Goal: Task Accomplishment & Management: Manage account settings

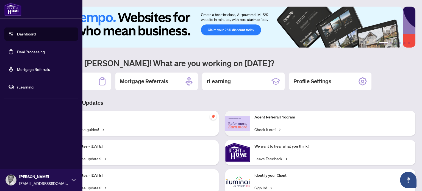
click at [28, 52] on link "Deal Processing" at bounding box center [31, 51] width 28 height 5
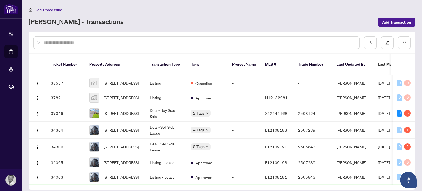
scroll to position [39, 0]
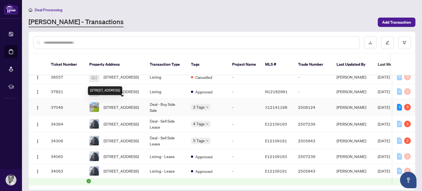
click at [122, 104] on span "[STREET_ADDRESS]" at bounding box center [120, 107] width 35 height 6
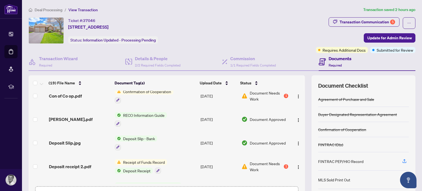
scroll to position [343, 0]
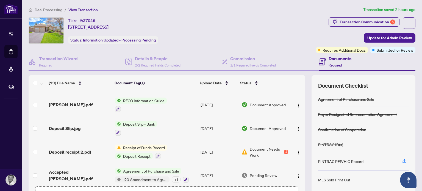
click at [253, 146] on span "Document Needs Work" at bounding box center [266, 152] width 33 height 12
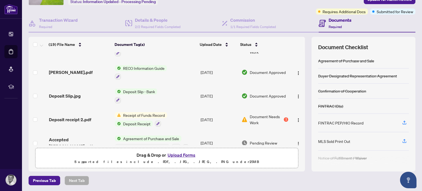
scroll to position [343, 0]
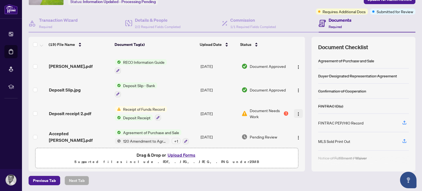
click at [296, 112] on img "button" at bounding box center [298, 114] width 4 height 4
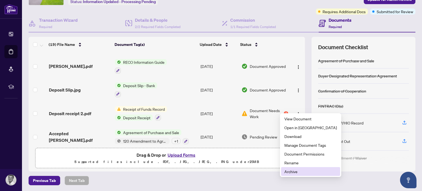
click at [288, 173] on span "Archive" at bounding box center [310, 171] width 52 height 6
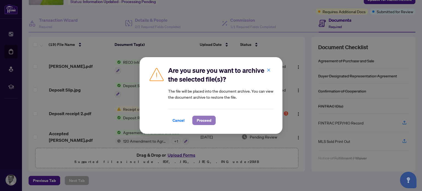
click at [205, 122] on span "Proceed" at bounding box center [204, 120] width 15 height 9
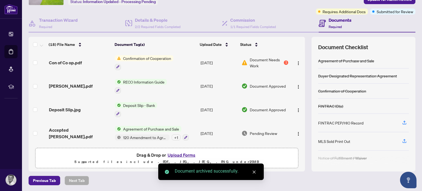
scroll to position [320, 0]
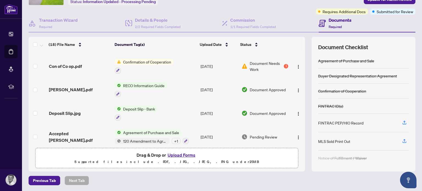
click at [173, 155] on button "Upload Forms" at bounding box center [181, 154] width 31 height 7
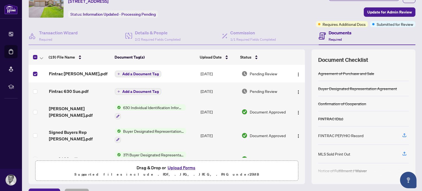
scroll to position [21, 0]
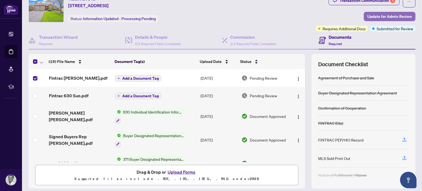
click at [381, 16] on span "Update for Admin Review" at bounding box center [389, 16] width 44 height 9
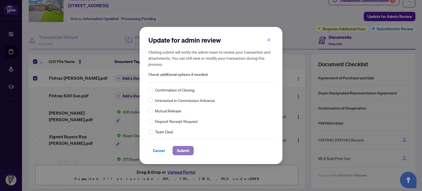
click at [186, 151] on span "Submit" at bounding box center [183, 150] width 12 height 9
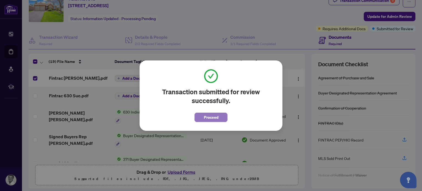
click at [214, 119] on span "Proceed" at bounding box center [211, 117] width 15 height 9
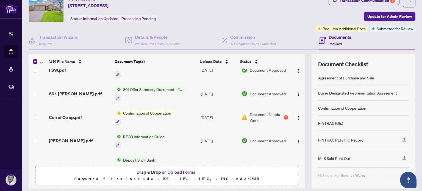
scroll to position [310, 0]
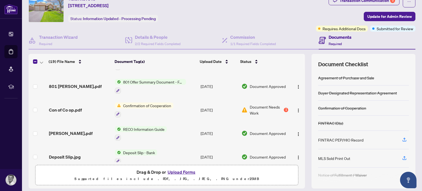
click at [259, 104] on span "Document Needs Work" at bounding box center [266, 110] width 33 height 12
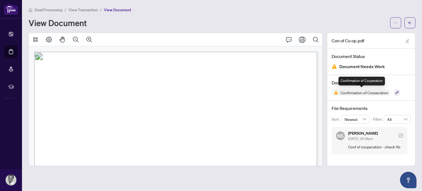
click at [336, 92] on img at bounding box center [334, 92] width 7 height 7
click at [301, 40] on icon "Print" at bounding box center [302, 39] width 7 height 7
click at [394, 90] on button "button" at bounding box center [397, 92] width 6 height 6
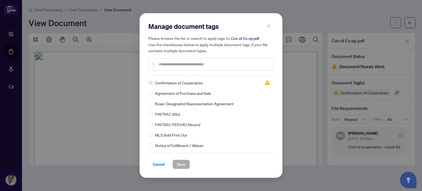
click at [268, 26] on icon "close" at bounding box center [269, 26] width 4 height 4
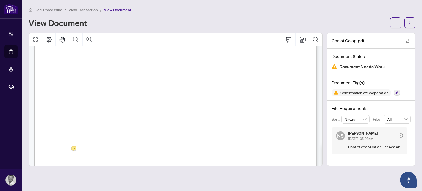
scroll to position [186, 0]
click at [302, 38] on icon "Print" at bounding box center [302, 39] width 7 height 7
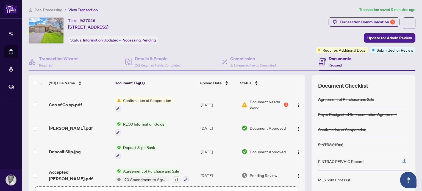
scroll to position [320, 0]
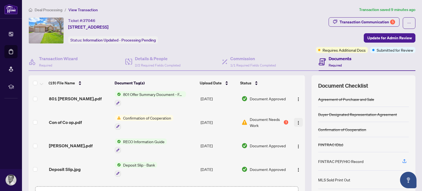
click at [296, 121] on img "button" at bounding box center [298, 123] width 4 height 4
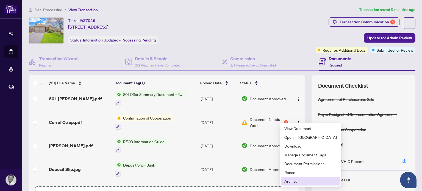
click at [295, 180] on span "Archive" at bounding box center [310, 181] width 52 height 6
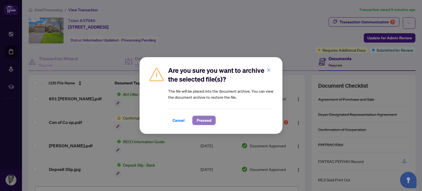
click at [201, 118] on span "Proceed" at bounding box center [204, 120] width 15 height 9
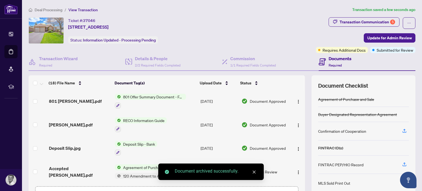
scroll to position [314, 0]
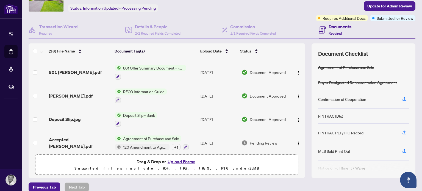
scroll to position [33, 0]
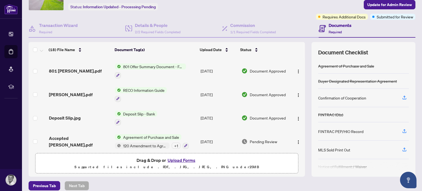
click at [180, 160] on button "Upload Forms" at bounding box center [181, 159] width 31 height 7
click at [175, 161] on button "Upload Forms" at bounding box center [181, 159] width 31 height 7
click at [180, 161] on button "Upload Forms" at bounding box center [181, 159] width 31 height 7
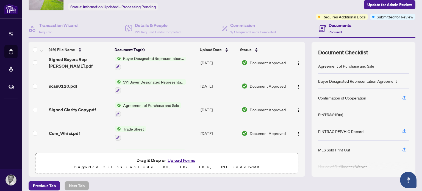
scroll to position [0, 0]
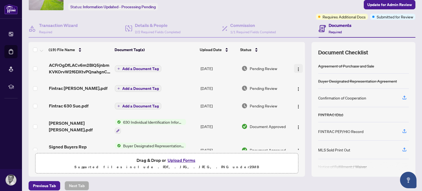
click at [296, 67] on img "button" at bounding box center [298, 69] width 4 height 4
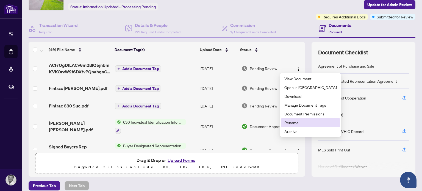
click at [289, 122] on span "Rename" at bounding box center [310, 122] width 52 height 6
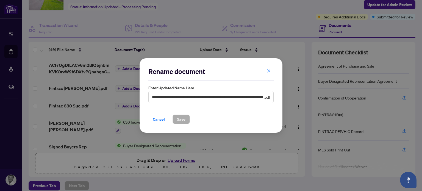
click at [262, 97] on span "**********" at bounding box center [210, 97] width 125 height 13
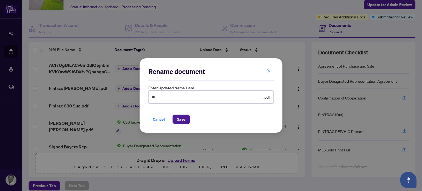
type input "*"
type input "**********"
click at [181, 118] on span "Save" at bounding box center [181, 119] width 9 height 9
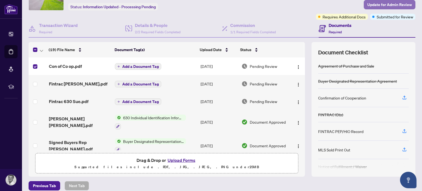
click at [368, 5] on span "Update for Admin Review" at bounding box center [389, 4] width 44 height 9
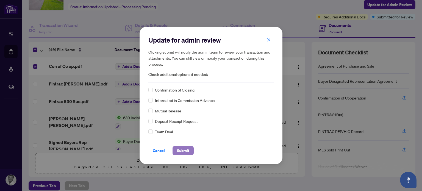
click at [184, 152] on span "Submit" at bounding box center [183, 150] width 12 height 9
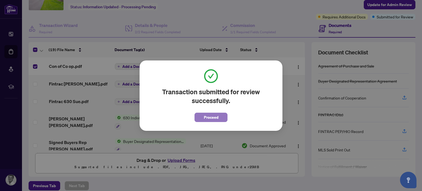
click at [213, 117] on span "Proceed" at bounding box center [211, 117] width 15 height 9
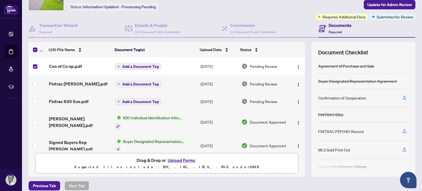
drag, startPoint x: 292, startPoint y: 71, endPoint x: 293, endPoint y: 77, distance: 6.9
click at [293, 77] on div "(19) File Name Document Tag(s) Upload Date Status Con of Co op.pdf Add a Docume…" at bounding box center [222, 109] width 386 height 135
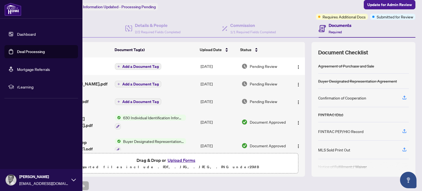
click at [28, 36] on link "Dashboard" at bounding box center [26, 34] width 19 height 5
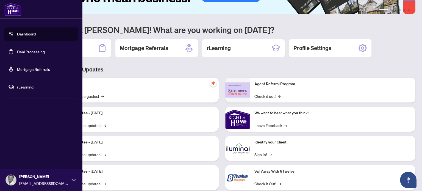
click at [29, 51] on link "Deal Processing" at bounding box center [31, 51] width 28 height 5
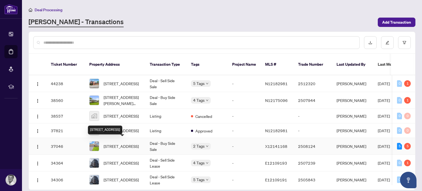
click at [116, 143] on span "[STREET_ADDRESS]" at bounding box center [120, 146] width 35 height 6
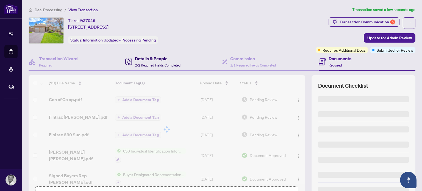
click at [151, 61] on h4 "Details & People" at bounding box center [158, 58] width 46 height 7
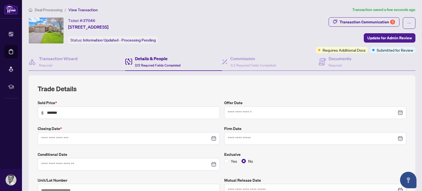
type input "**********"
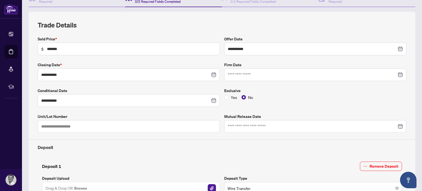
scroll to position [51, 0]
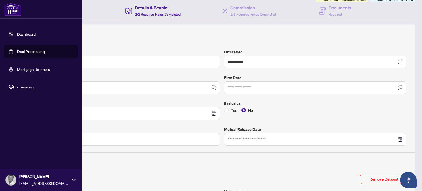
click at [29, 52] on link "Deal Processing" at bounding box center [31, 51] width 28 height 5
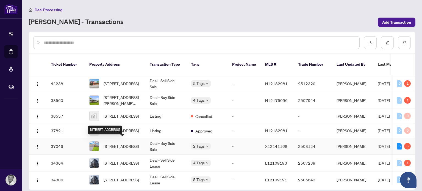
click at [121, 143] on span "[STREET_ADDRESS]" at bounding box center [120, 146] width 35 height 6
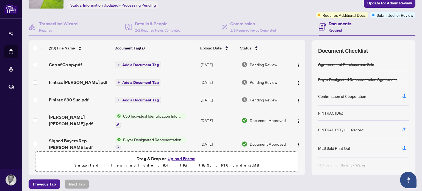
scroll to position [38, 0]
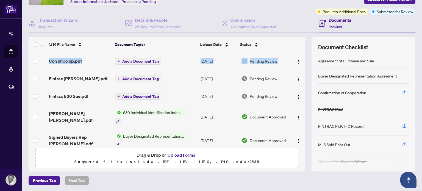
drag, startPoint x: 289, startPoint y: 67, endPoint x: 293, endPoint y: 77, distance: 10.9
click at [293, 77] on div "(19) File Name Document Tag(s) Upload Date Status Con of Co op.pdf Add a Docume…" at bounding box center [222, 104] width 386 height 135
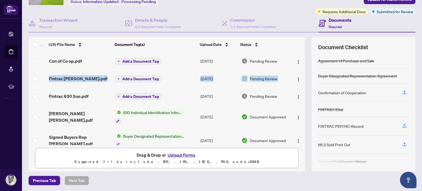
drag, startPoint x: 290, startPoint y: 64, endPoint x: 290, endPoint y: 74, distance: 9.9
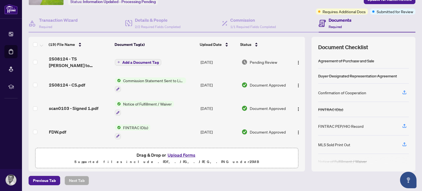
scroll to position [192, 0]
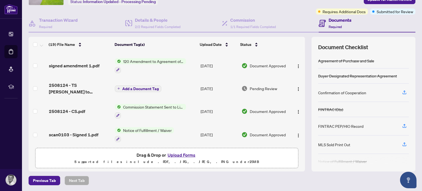
drag, startPoint x: 150, startPoint y: 58, endPoint x: 158, endPoint y: 60, distance: 8.2
click at [154, 59] on span "120 Amendment to Agreement of Purchase and Sale" at bounding box center [153, 61] width 65 height 6
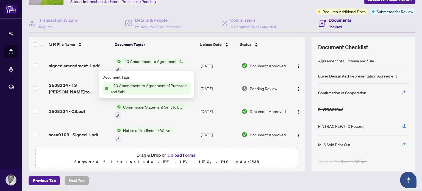
click at [151, 88] on span "120 Amendment to Agreement of Purchase and Sale" at bounding box center [149, 88] width 82 height 12
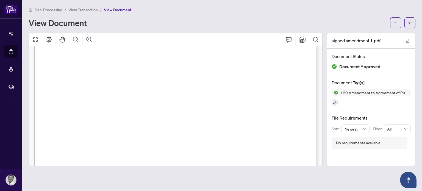
scroll to position [86, 0]
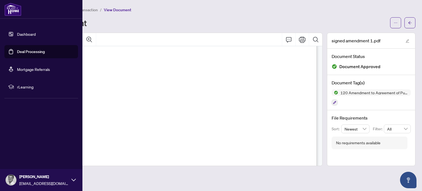
click at [36, 52] on link "Deal Processing" at bounding box center [31, 51] width 28 height 5
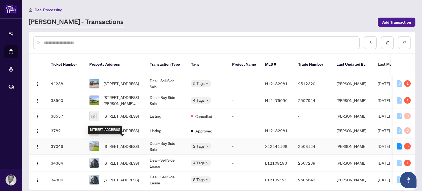
click at [110, 143] on span "[STREET_ADDRESS]" at bounding box center [120, 146] width 35 height 6
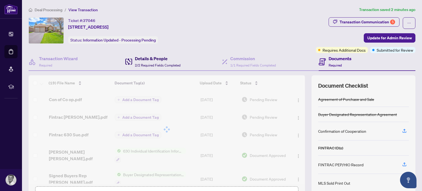
click at [159, 58] on h4 "Details & People" at bounding box center [158, 58] width 46 height 7
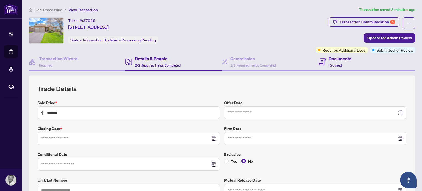
type input "**********"
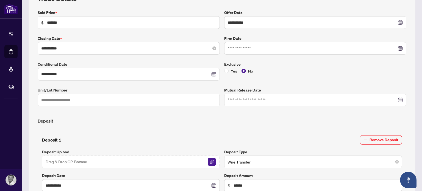
scroll to position [90, 0]
click at [212, 47] on icon "close-circle" at bounding box center [214, 48] width 4 height 4
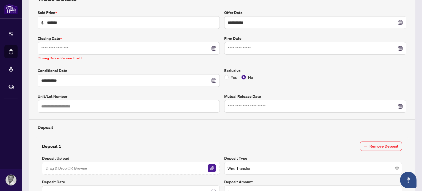
click at [207, 47] on div at bounding box center [128, 48] width 175 height 6
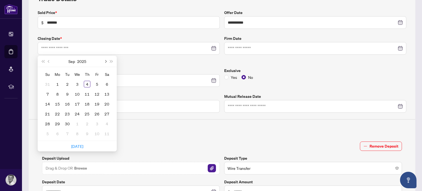
click at [106, 60] on span "Next month (PageDown)" at bounding box center [105, 61] width 3 height 3
type input "**********"
click at [77, 103] on div "15" at bounding box center [77, 103] width 7 height 7
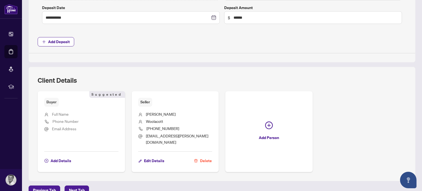
scroll to position [261, 0]
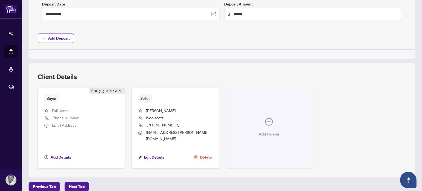
click at [267, 120] on icon "plus-circle" at bounding box center [268, 121] width 3 height 3
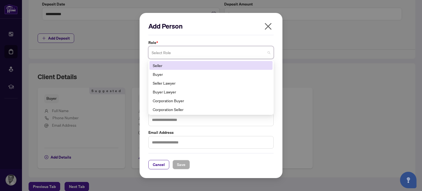
click at [268, 53] on span at bounding box center [211, 52] width 119 height 10
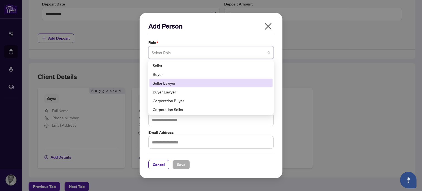
click at [169, 86] on div "Seller Lawyer" at bounding box center [211, 83] width 116 height 6
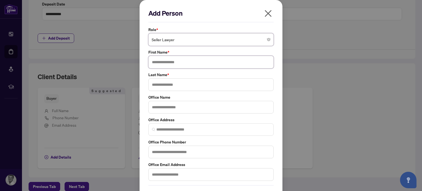
click at [167, 61] on input "text" at bounding box center [210, 62] width 125 height 13
type input "*****"
click at [154, 83] on input "text" at bounding box center [210, 84] width 125 height 13
type input "*****"
click at [156, 106] on input "text" at bounding box center [210, 107] width 125 height 13
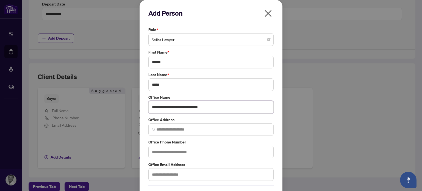
type input "**********"
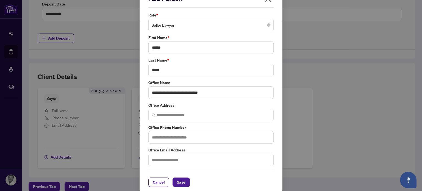
scroll to position [18, 0]
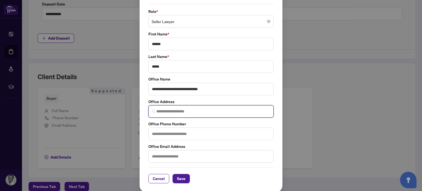
click at [163, 111] on input "search" at bounding box center [213, 111] width 114 height 6
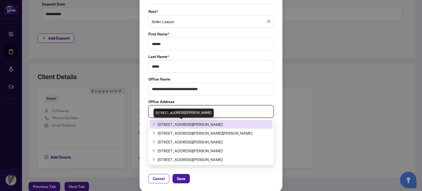
click at [173, 124] on span "[STREET_ADDRESS][PERSON_NAME]" at bounding box center [190, 124] width 65 height 6
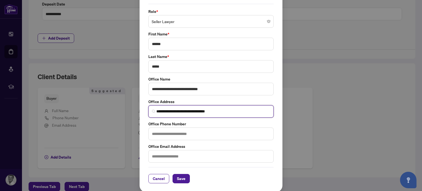
type input "**********"
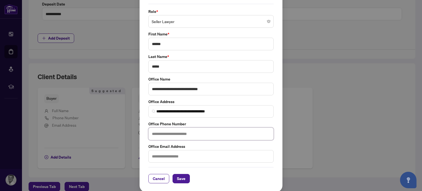
click at [188, 133] on input "text" at bounding box center [210, 133] width 125 height 13
type input "**********"
click at [168, 153] on input "text" at bounding box center [210, 156] width 125 height 13
click at [177, 177] on div "Cancel Save" at bounding box center [210, 175] width 125 height 16
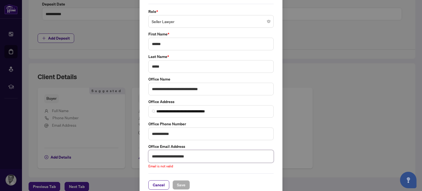
click at [185, 154] on input "**********" at bounding box center [210, 156] width 125 height 13
type input "*"
type input "**********"
click at [177, 176] on span "Save" at bounding box center [181, 178] width 9 height 9
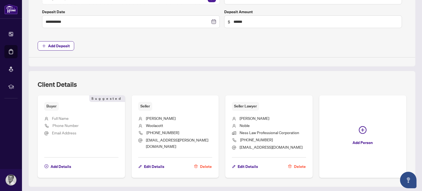
scroll to position [269, 0]
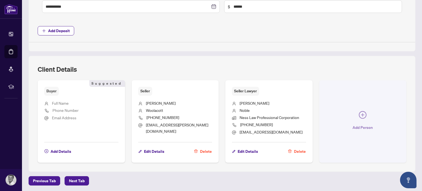
click at [361, 114] on icon "plus-circle" at bounding box center [362, 114] width 3 height 3
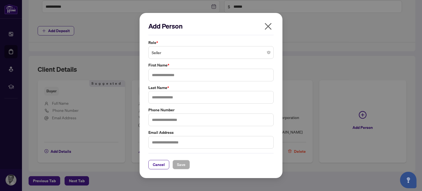
click at [269, 28] on icon "close" at bounding box center [268, 26] width 7 height 7
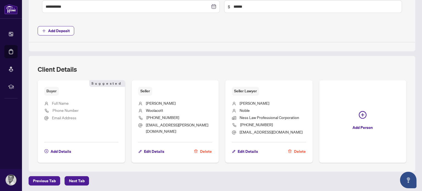
click at [144, 89] on span "Seller" at bounding box center [145, 91] width 14 height 9
click at [156, 150] on span "Edit Details" at bounding box center [154, 151] width 20 height 9
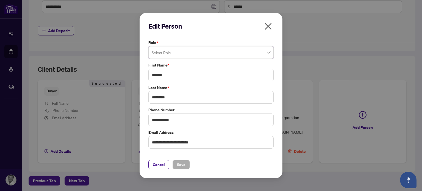
click at [268, 52] on span at bounding box center [211, 52] width 119 height 10
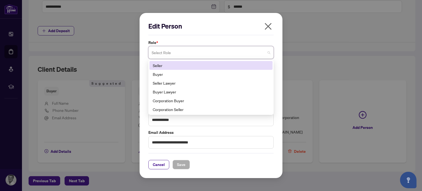
click at [267, 28] on span "button" at bounding box center [268, 27] width 9 height 11
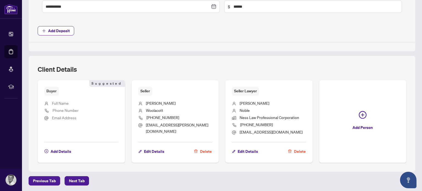
scroll to position [239, 0]
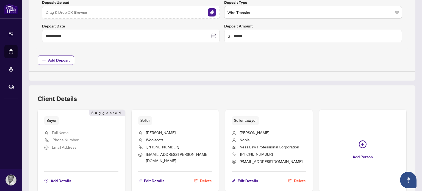
click at [200, 179] on span "Delete" at bounding box center [206, 180] width 12 height 9
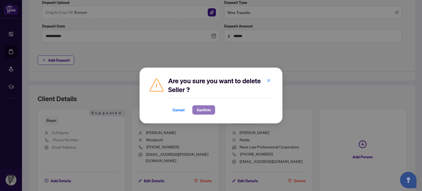
click at [203, 113] on span "Confirm" at bounding box center [204, 109] width 14 height 9
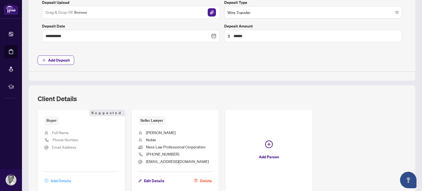
click at [58, 180] on span "Add Details" at bounding box center [61, 180] width 21 height 9
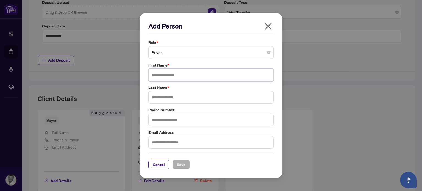
click at [168, 74] on input "text" at bounding box center [210, 75] width 125 height 13
type input "******"
click at [169, 94] on input "text" at bounding box center [210, 97] width 125 height 13
type input "******"
click at [166, 118] on input "text" at bounding box center [210, 119] width 125 height 13
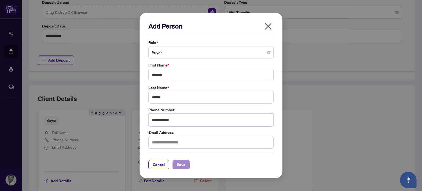
type input "**********"
click at [183, 163] on span "Save" at bounding box center [181, 164] width 9 height 9
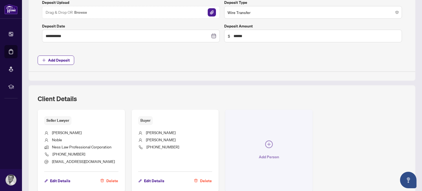
click at [265, 145] on icon "plus-circle" at bounding box center [269, 144] width 8 height 8
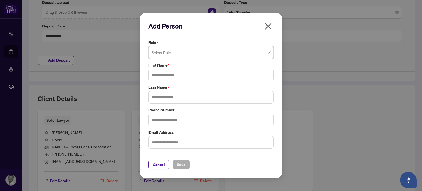
type input "*"
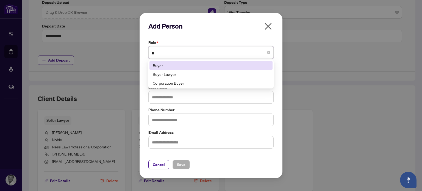
click at [176, 65] on div "Buyer" at bounding box center [211, 65] width 116 height 6
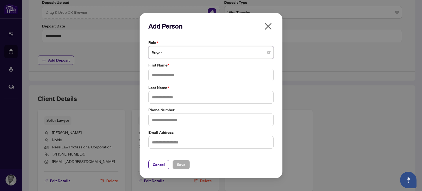
click at [332, 71] on div "Add Person Role * Buyer Buyer 2 6 Buyer Buyer Lawyer Corporation Buyer First Na…" at bounding box center [211, 95] width 422 height 191
click at [269, 25] on icon "close" at bounding box center [268, 26] width 7 height 7
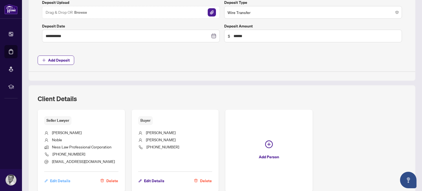
click at [57, 180] on span "Edit Details" at bounding box center [60, 180] width 20 height 9
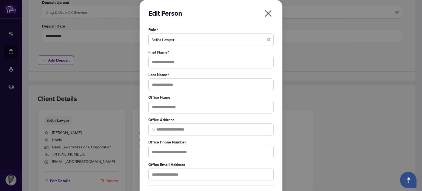
type input "*****"
type input "**********"
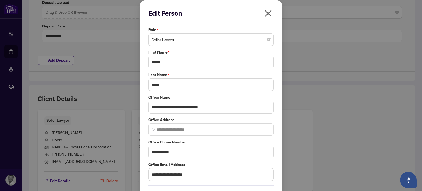
type input "**********"
type input "*"
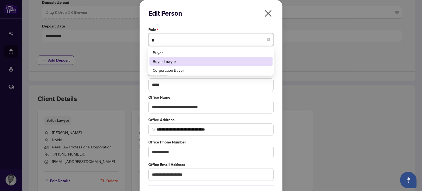
click at [153, 60] on div "Buyer Lawyer" at bounding box center [211, 61] width 116 height 6
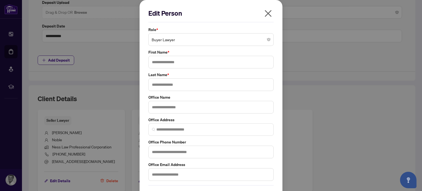
scroll to position [18, 0]
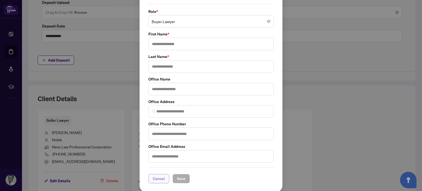
click at [153, 180] on span "Cancel" at bounding box center [159, 178] width 12 height 9
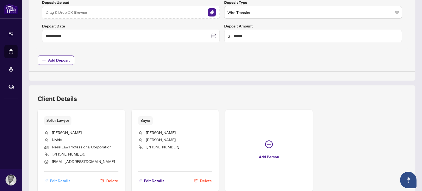
click at [57, 180] on span "Edit Details" at bounding box center [60, 180] width 20 height 9
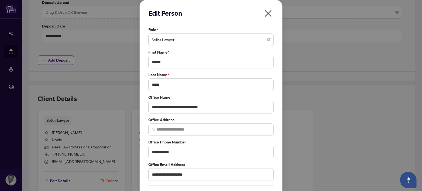
type input "**********"
click at [172, 39] on span "Seller Lawyer" at bounding box center [211, 39] width 119 height 10
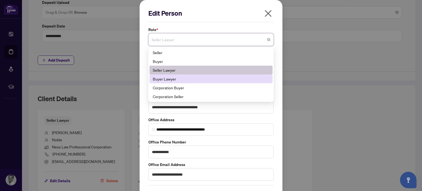
click at [166, 79] on div "Buyer Lawyer" at bounding box center [211, 79] width 116 height 6
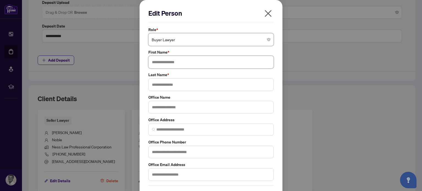
click at [163, 61] on input "text" at bounding box center [210, 62] width 125 height 13
type input "*****"
click at [160, 83] on input "text" at bounding box center [210, 84] width 125 height 13
type input "*****"
click at [161, 107] on input "text" at bounding box center [210, 107] width 125 height 13
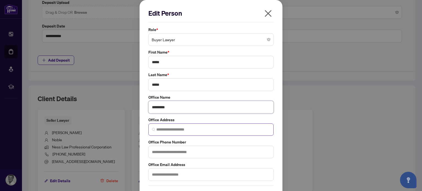
type input "********"
click at [164, 130] on input "search" at bounding box center [213, 130] width 114 height 6
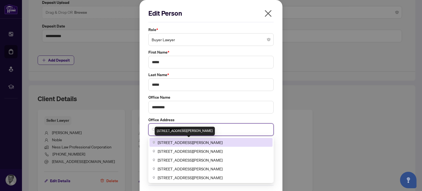
click at [173, 142] on span "[STREET_ADDRESS][PERSON_NAME]" at bounding box center [190, 142] width 65 height 6
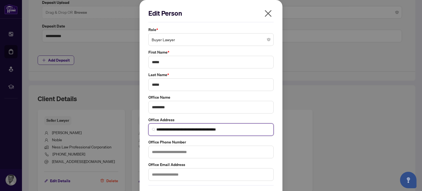
type input "**********"
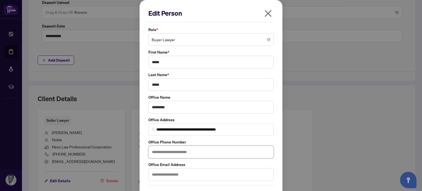
click at [166, 151] on input "text" at bounding box center [210, 151] width 125 height 13
type input "**********"
click at [162, 176] on input "text" at bounding box center [210, 174] width 125 height 13
type input "**********"
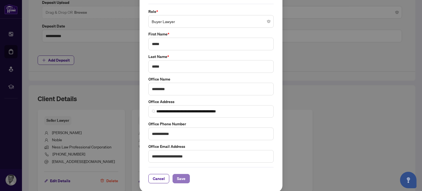
click at [177, 176] on span "Save" at bounding box center [181, 178] width 9 height 9
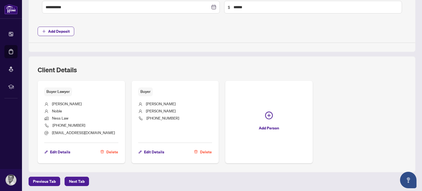
scroll to position [269, 0]
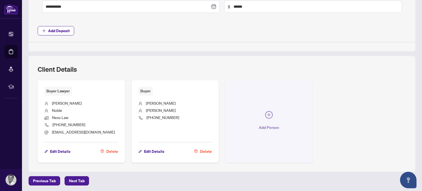
click at [265, 115] on icon "plus-circle" at bounding box center [269, 115] width 8 height 8
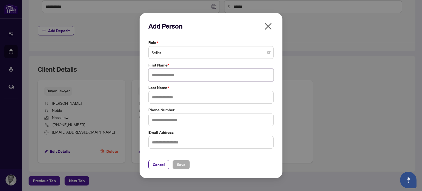
click at [169, 75] on input "text" at bounding box center [210, 75] width 125 height 13
click at [167, 99] on input "text" at bounding box center [210, 97] width 125 height 13
click at [160, 77] on input "***" at bounding box center [210, 75] width 125 height 13
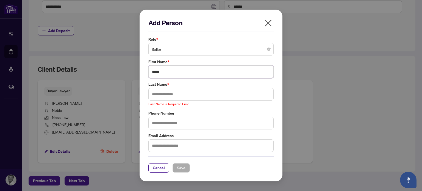
type input "*****"
click at [166, 94] on input "text" at bounding box center [210, 94] width 125 height 13
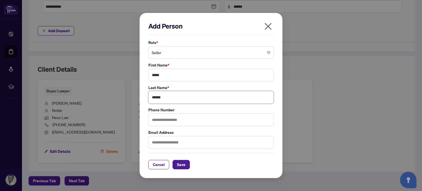
type input "******"
click at [166, 117] on input "text" at bounding box center [210, 119] width 125 height 13
type input "**********"
click at [164, 142] on input "text" at bounding box center [210, 142] width 125 height 13
type input "**********"
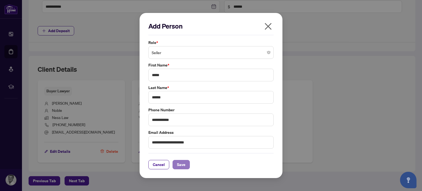
click at [182, 164] on span "Save" at bounding box center [181, 164] width 9 height 9
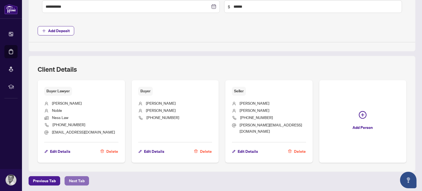
click at [79, 181] on span "Next Tab" at bounding box center [77, 180] width 16 height 9
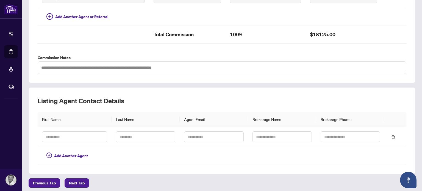
scroll to position [170, 0]
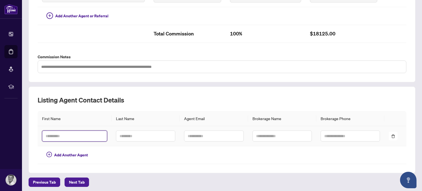
click at [65, 134] on input "text" at bounding box center [74, 135] width 65 height 11
type input "******"
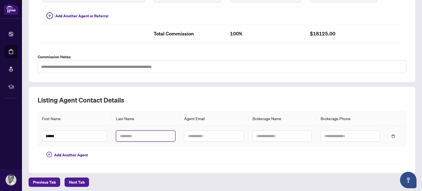
click at [129, 131] on input "text" at bounding box center [145, 135] width 59 height 11
click at [121, 132] on input "text" at bounding box center [145, 135] width 59 height 11
type input "*********"
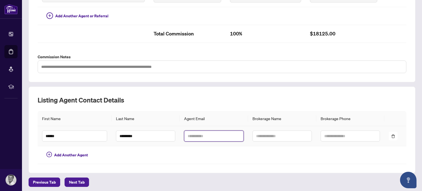
click at [185, 135] on input "text" at bounding box center [213, 135] width 59 height 11
click at [194, 135] on input "text" at bounding box center [213, 135] width 59 height 11
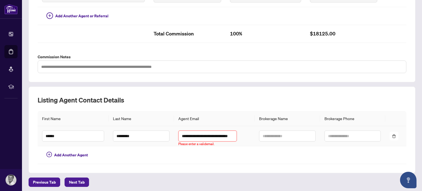
scroll to position [0, 8]
type input "**********"
click at [261, 130] on input "text" at bounding box center [287, 135] width 57 height 11
type input "*"
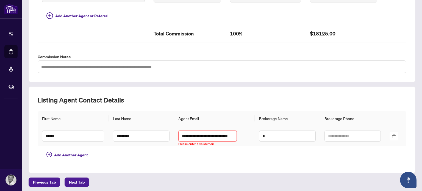
click at [194, 134] on input "**********" at bounding box center [207, 135] width 58 height 11
type input "**********"
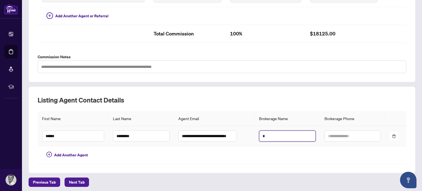
click at [259, 133] on input "*" at bounding box center [287, 135] width 57 height 11
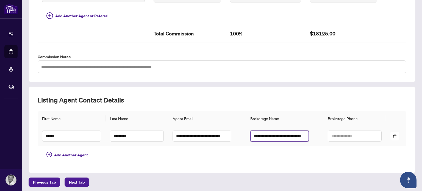
scroll to position [0, 5]
type input "**********"
click at [327, 134] on input "text" at bounding box center [354, 135] width 54 height 11
click at [327, 131] on input "text" at bounding box center [354, 135] width 54 height 11
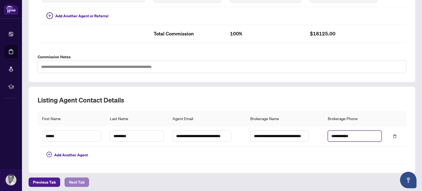
type input "**********"
click at [74, 180] on span "Next Tab" at bounding box center [77, 182] width 16 height 9
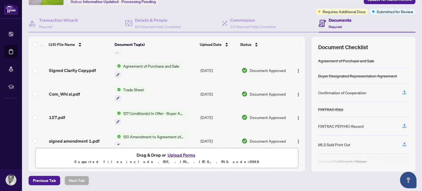
scroll to position [118, 0]
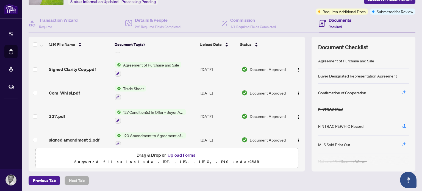
click at [131, 86] on span "Trade Sheet" at bounding box center [133, 88] width 25 height 6
click at [128, 112] on span "Trade Sheet" at bounding box center [126, 113] width 60 height 6
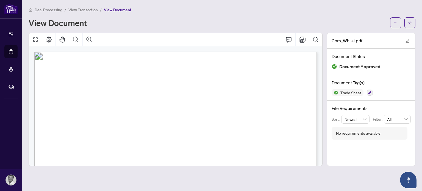
drag, startPoint x: 261, startPoint y: 121, endPoint x: 248, endPoint y: 126, distance: 14.4
drag, startPoint x: 318, startPoint y: 62, endPoint x: 309, endPoint y: 121, distance: 59.4
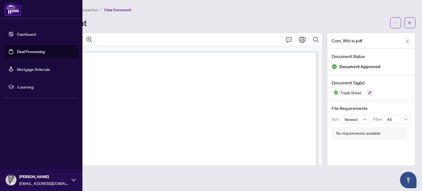
click at [29, 32] on link "Dashboard" at bounding box center [26, 34] width 19 height 5
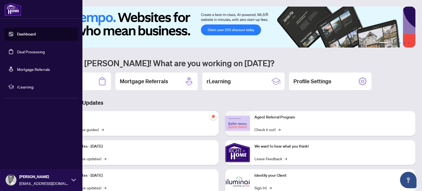
click at [30, 52] on link "Deal Processing" at bounding box center [31, 51] width 28 height 5
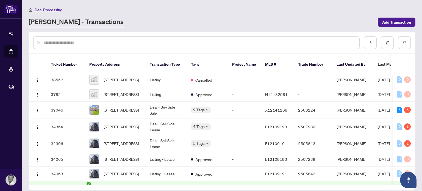
scroll to position [39, 0]
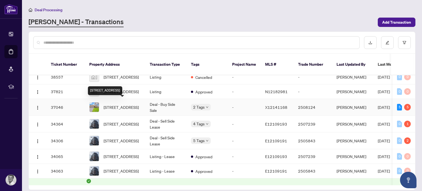
click at [119, 104] on span "[STREET_ADDRESS]" at bounding box center [120, 107] width 35 height 6
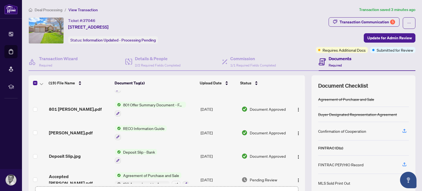
scroll to position [332, 0]
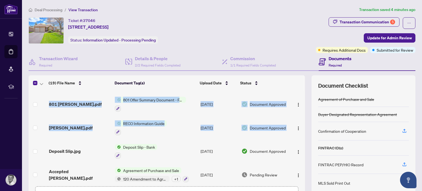
drag, startPoint x: 292, startPoint y: 170, endPoint x: 290, endPoint y: 127, distance: 42.9
click at [290, 127] on div "(19) File Name Document Tag(s) Upload Date Status Con of Co op.pdf Add a Docume…" at bounding box center [222, 142] width 386 height 135
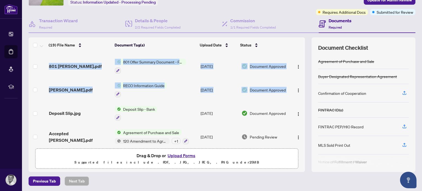
scroll to position [38, 0]
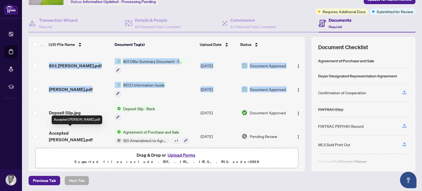
click at [80, 131] on span "Accepted [PERSON_NAME].pdf" at bounding box center [80, 136] width 62 height 13
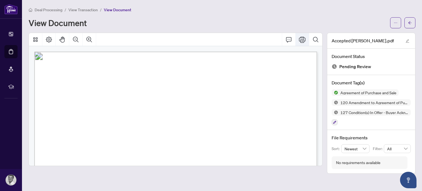
click at [302, 39] on icon "Print" at bounding box center [302, 39] width 7 height 7
click at [302, 41] on icon "Print" at bounding box center [302, 40] width 7 height 6
click at [304, 40] on icon "Print" at bounding box center [302, 40] width 7 height 6
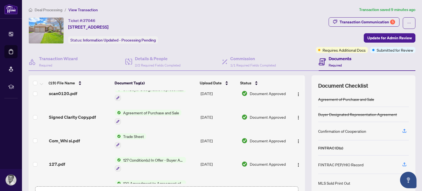
scroll to position [111, 0]
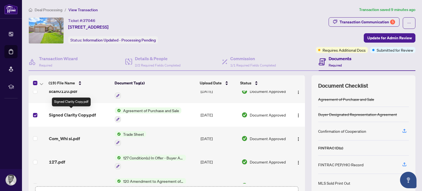
click at [86, 115] on span "Signed Clarity Copy.pdf" at bounding box center [72, 114] width 47 height 7
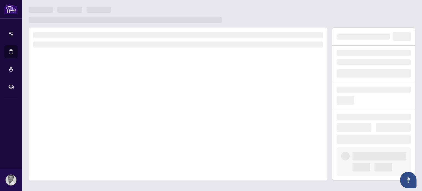
click at [86, 115] on div at bounding box center [178, 103] width 299 height 153
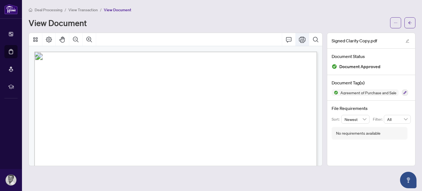
click at [300, 38] on icon "Print" at bounding box center [302, 39] width 7 height 7
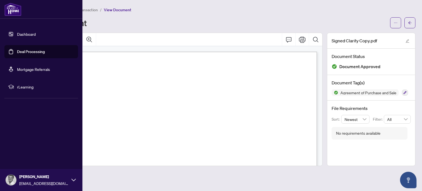
click at [35, 49] on link "Deal Processing" at bounding box center [31, 51] width 28 height 5
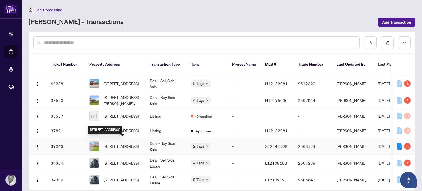
click at [116, 143] on span "[STREET_ADDRESS]" at bounding box center [120, 146] width 35 height 6
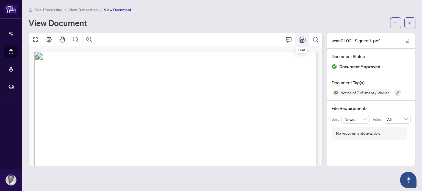
click at [303, 39] on icon "Print" at bounding box center [302, 39] width 7 height 7
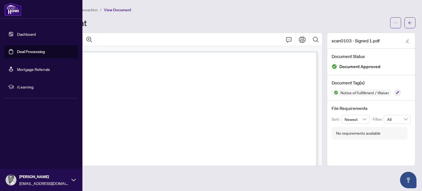
click at [28, 51] on link "Deal Processing" at bounding box center [31, 51] width 28 height 5
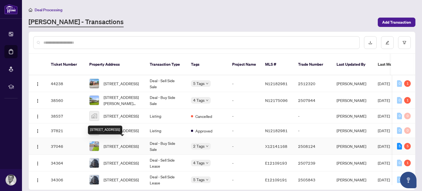
click at [122, 143] on span "[STREET_ADDRESS]" at bounding box center [120, 146] width 35 height 6
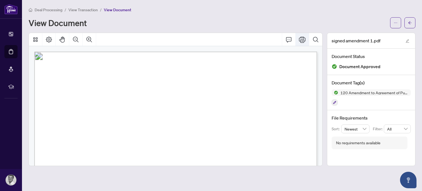
click at [303, 39] on icon "Print" at bounding box center [302, 40] width 7 height 6
